Goal: Task Accomplishment & Management: Manage account settings

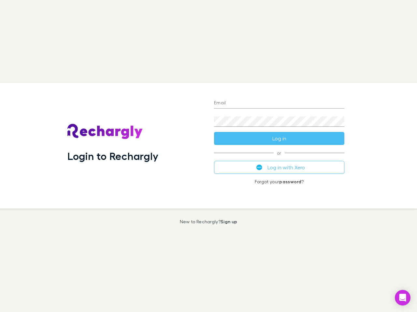
click at [208, 156] on div "Login to Rechargly" at bounding box center [135, 146] width 146 height 126
click at [279, 104] on input "Email" at bounding box center [279, 103] width 130 height 10
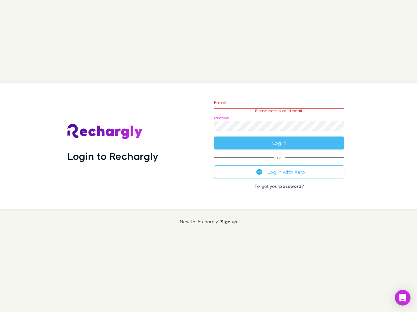
click at [279, 139] on form "Email Please enter a valid email. Password Log in" at bounding box center [279, 121] width 130 height 57
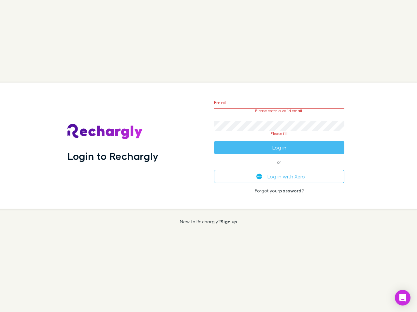
click at [279, 168] on div "Email Please enter a valid email. Password Please fill Log in or Log in with Xe…" at bounding box center [279, 146] width 141 height 126
click at [402, 298] on icon "Open Intercom Messenger" at bounding box center [402, 298] width 7 height 8
